Goal: Information Seeking & Learning: Learn about a topic

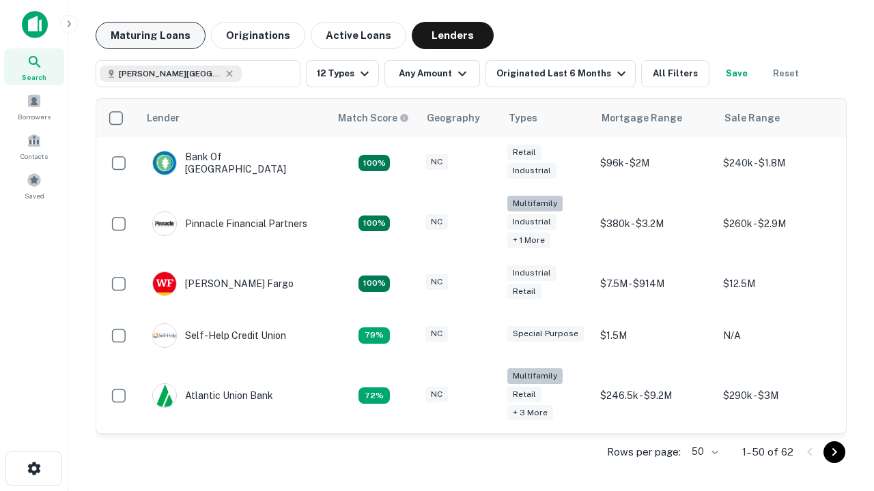
click at [150, 35] on button "Maturing Loans" at bounding box center [151, 35] width 110 height 27
